Goal: Contribute content

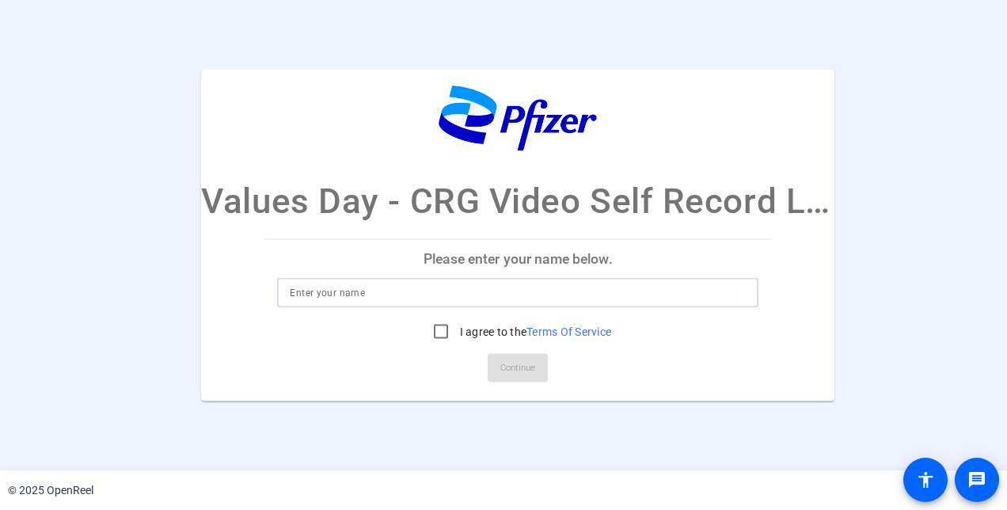
click at [444, 298] on input at bounding box center [518, 292] width 456 height 19
type input "[PERSON_NAME]"
click at [433, 306] on input "I agree to the Terms Of Service" at bounding box center [441, 331] width 32 height 32
checkbox input "true"
click at [517, 306] on span "Continue" at bounding box center [517, 368] width 35 height 24
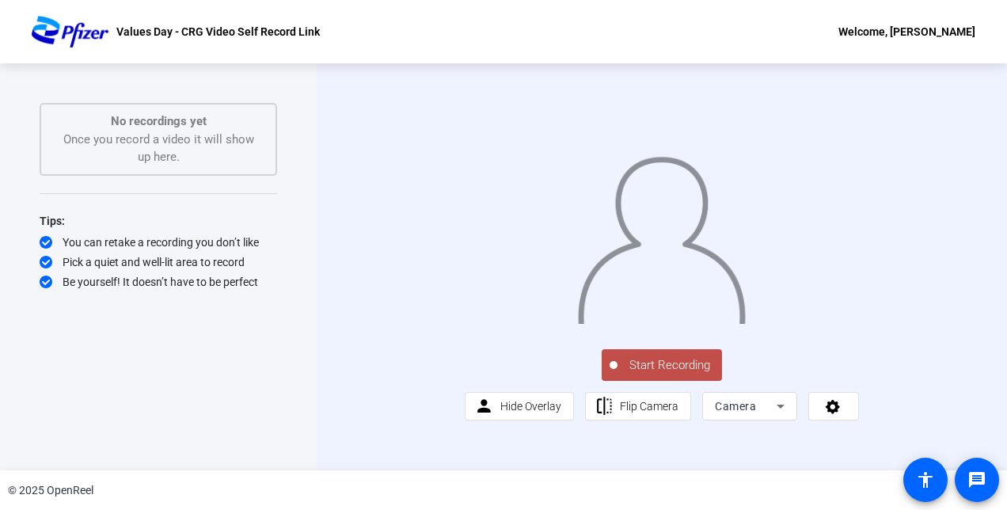
click at [676, 306] on span "Start Recording" at bounding box center [670, 365] width 105 height 18
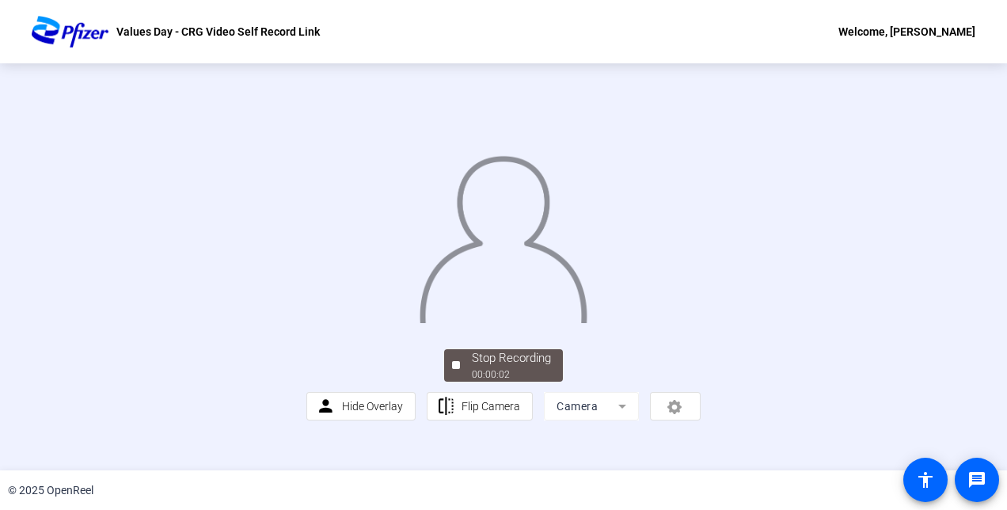
scroll to position [96, 0]
click at [453, 306] on div at bounding box center [456, 365] width 8 height 8
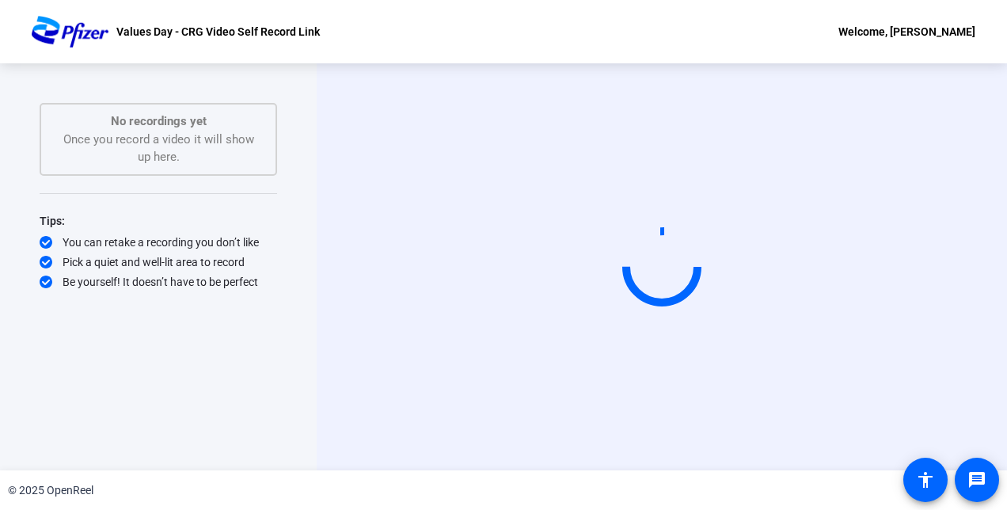
scroll to position [0, 0]
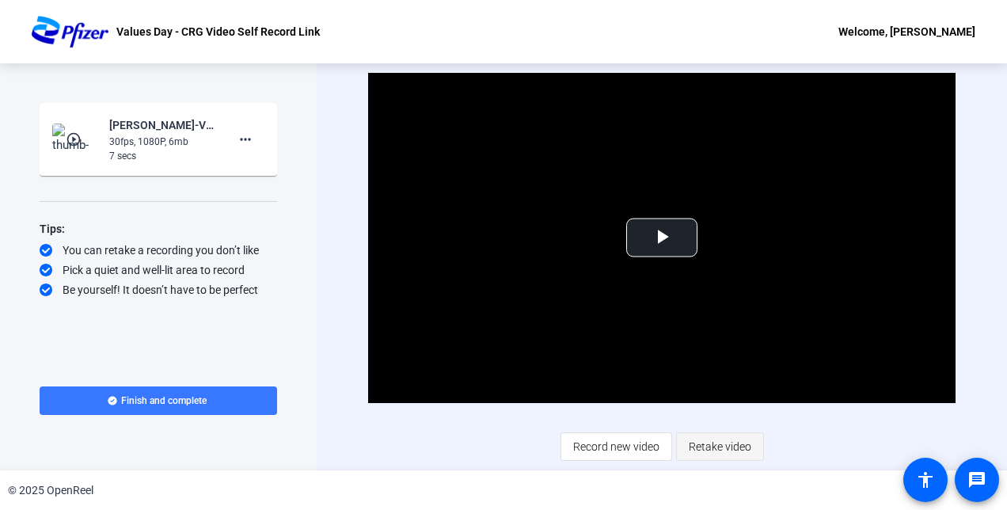
click at [695, 306] on span "Retake video" at bounding box center [720, 447] width 63 height 30
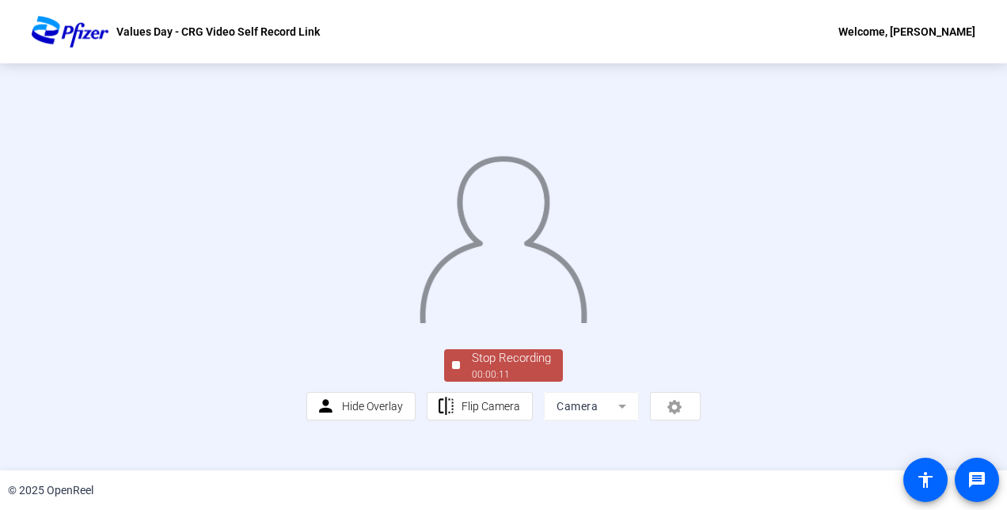
scroll to position [96, 0]
click at [502, 306] on div "Stop Recording" at bounding box center [511, 358] width 79 height 18
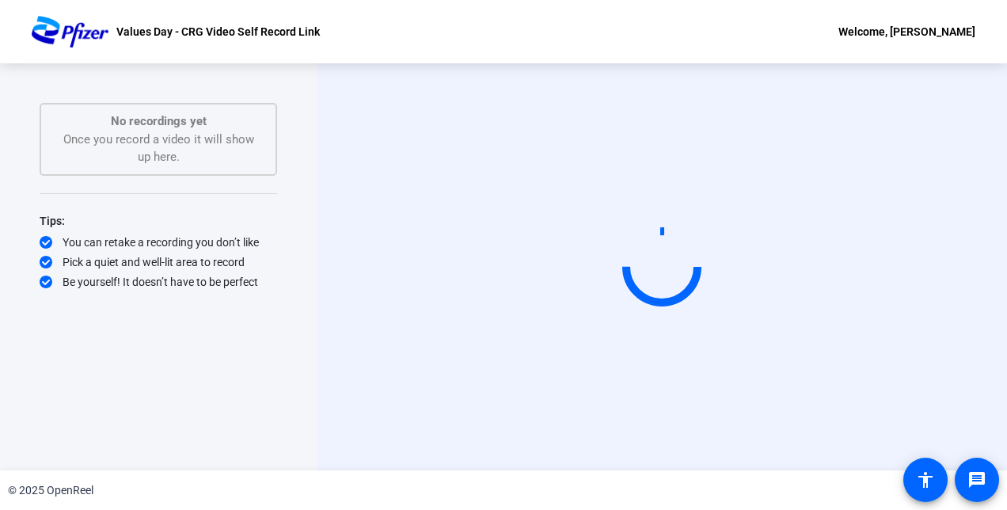
scroll to position [0, 0]
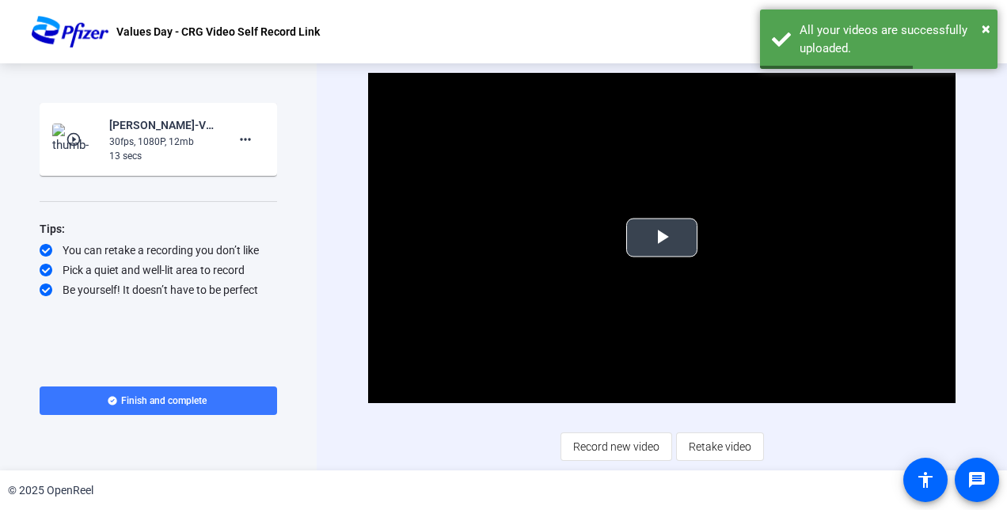
click at [662, 238] on span "Video Player" at bounding box center [662, 238] width 0 height 0
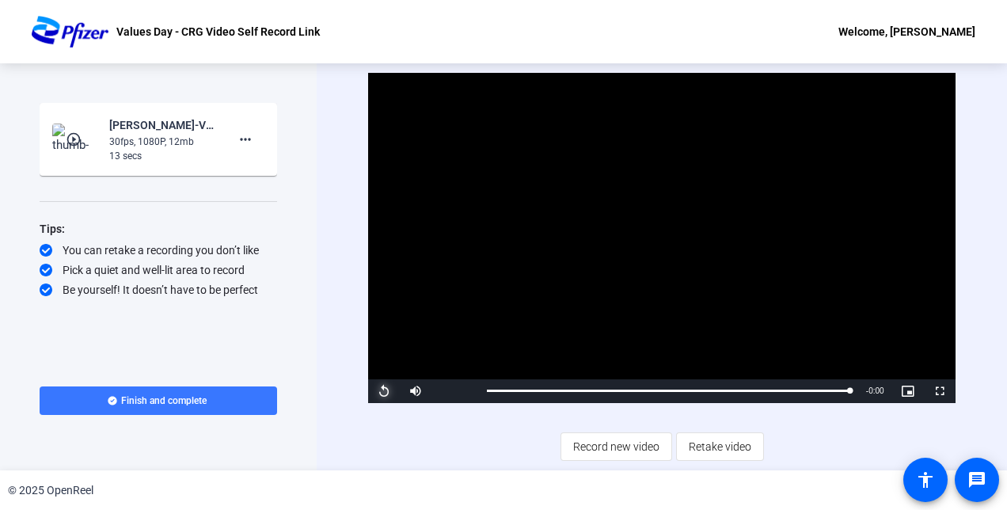
click at [381, 306] on span "Video Player" at bounding box center [384, 391] width 32 height 0
click at [695, 306] on span "Retake video" at bounding box center [720, 447] width 63 height 30
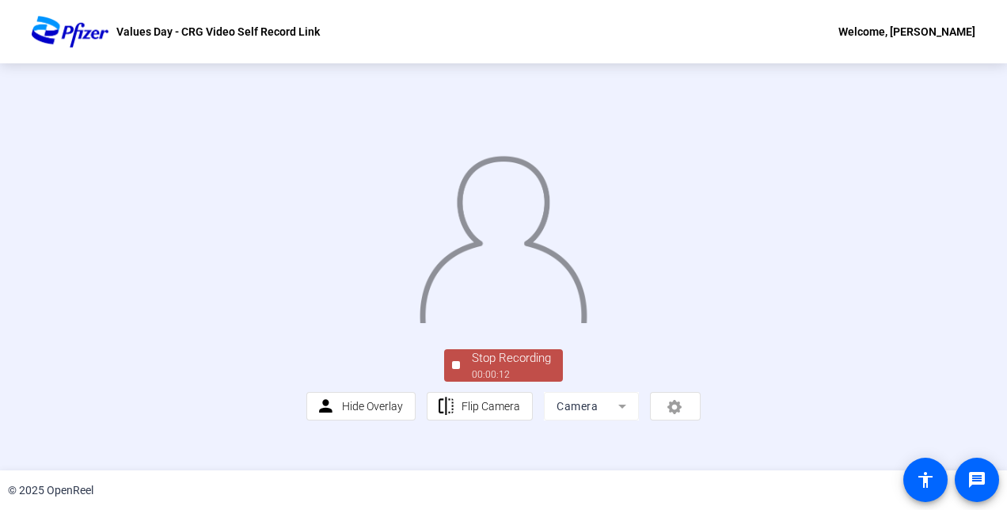
scroll to position [96, 0]
click at [520, 306] on div "Stop Recording" at bounding box center [511, 358] width 79 height 18
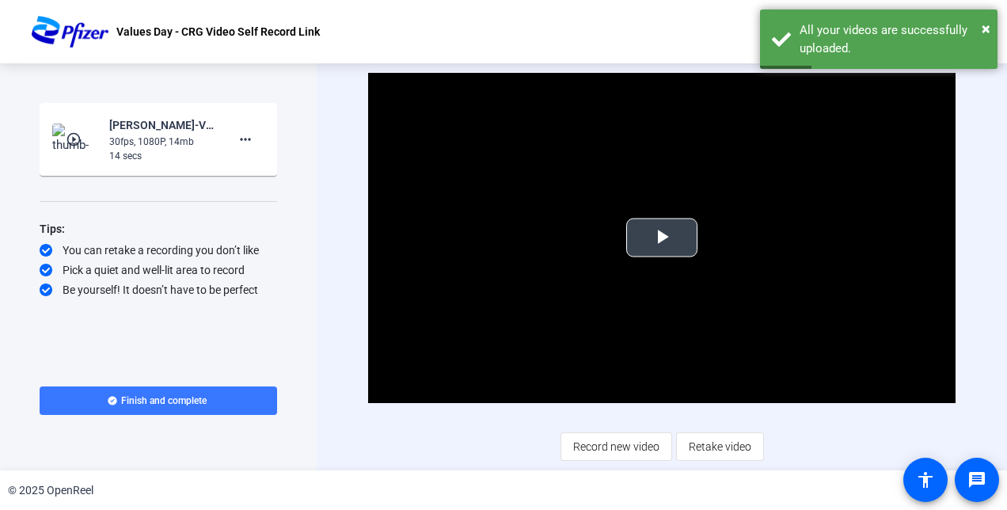
click at [662, 238] on span "Video Player" at bounding box center [662, 238] width 0 height 0
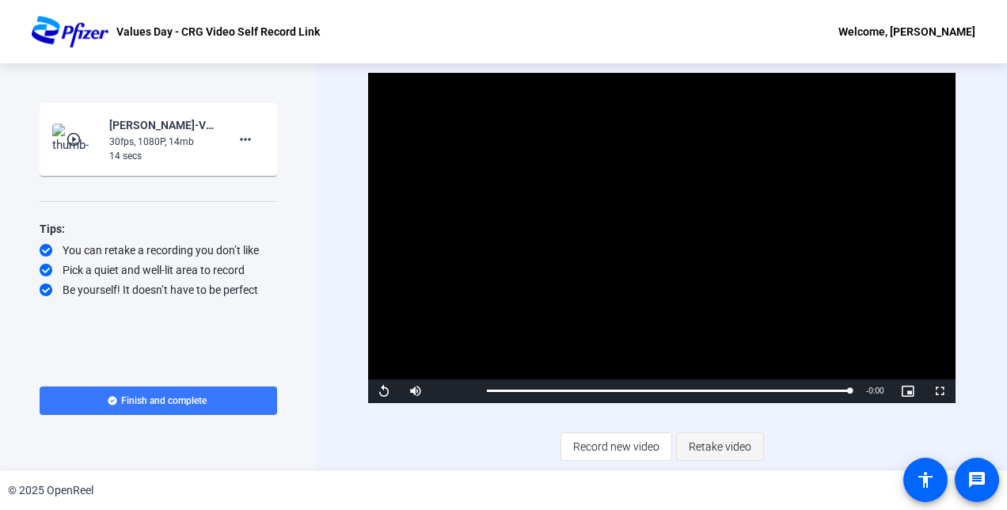
click at [695, 306] on span "Retake video" at bounding box center [720, 447] width 63 height 30
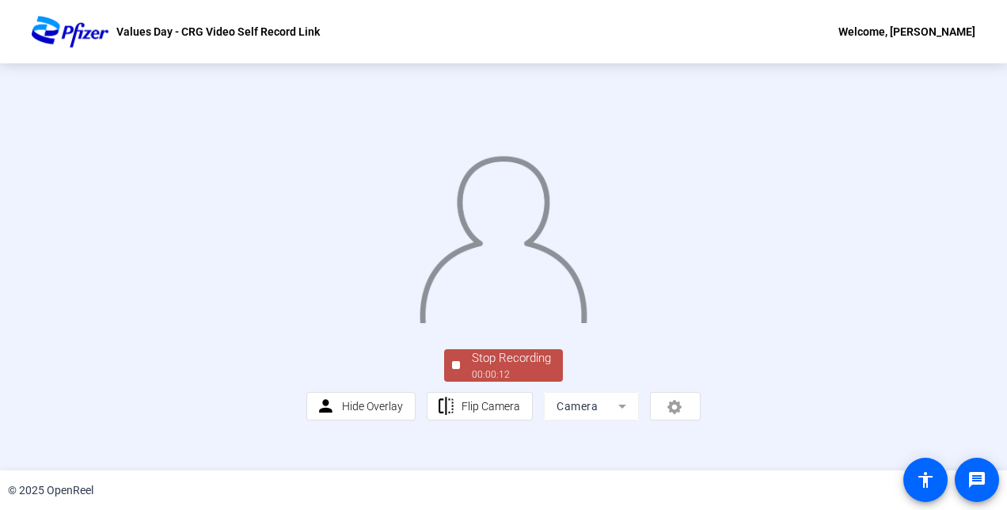
scroll to position [96, 0]
click at [523, 306] on div "00:00:13" at bounding box center [511, 374] width 79 height 14
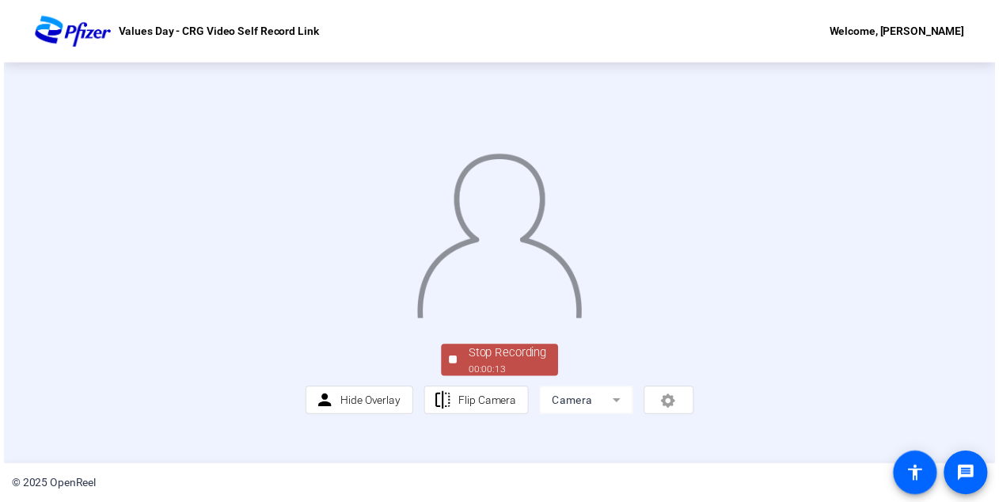
scroll to position [0, 0]
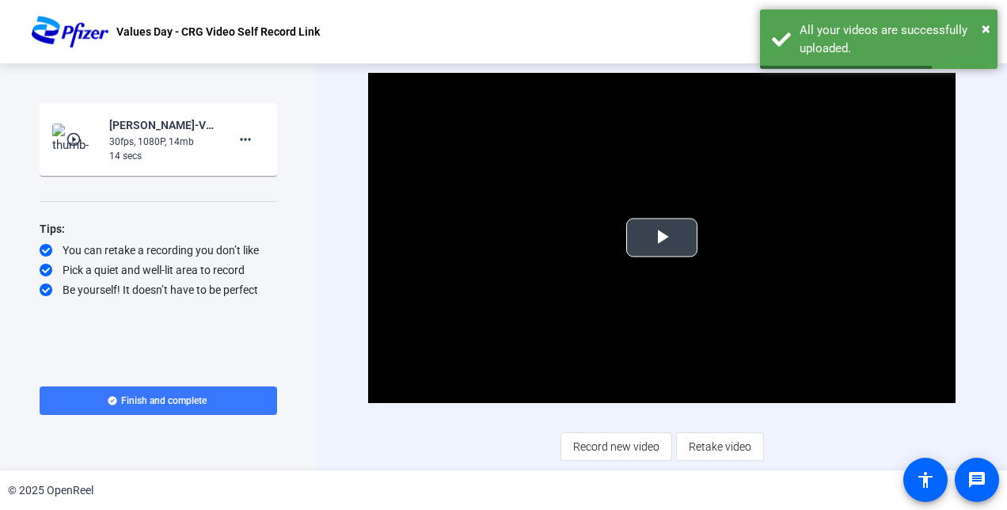
click at [662, 238] on span "Video Player" at bounding box center [662, 238] width 0 height 0
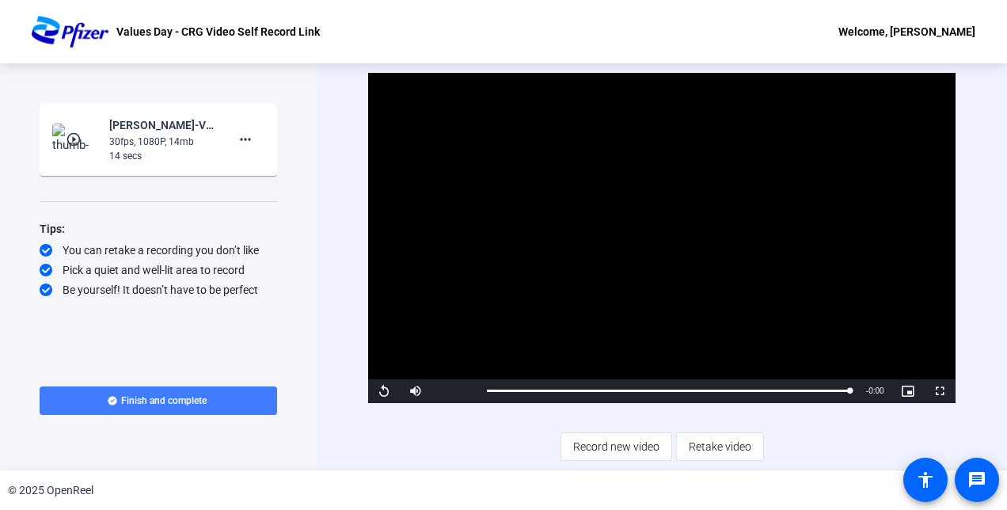
click at [184, 306] on span at bounding box center [159, 401] width 238 height 38
